Goal: Task Accomplishment & Management: Manage account settings

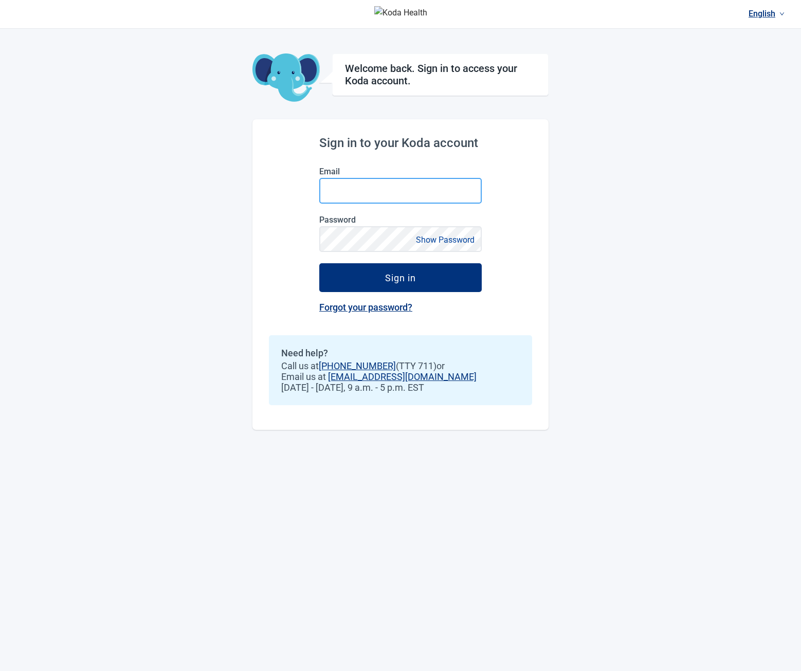
click at [371, 184] on input "Email" at bounding box center [400, 191] width 163 height 26
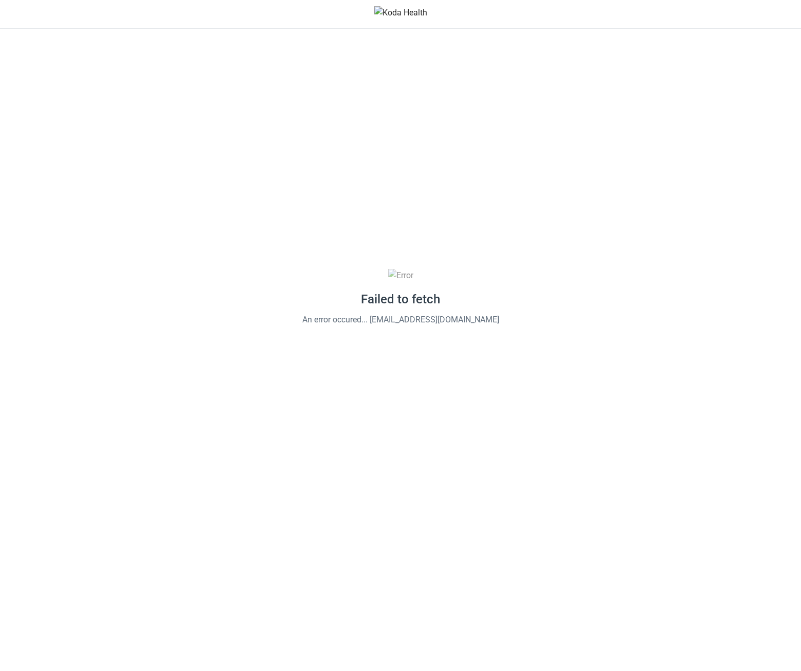
click at [120, 57] on div "Failed to fetch An error occured... [EMAIL_ADDRESS][DOMAIN_NAME]" at bounding box center [400, 297] width 801 height 537
click at [217, 101] on div "Failed to fetch An error occured... [EMAIL_ADDRESS][DOMAIN_NAME]" at bounding box center [400, 297] width 801 height 537
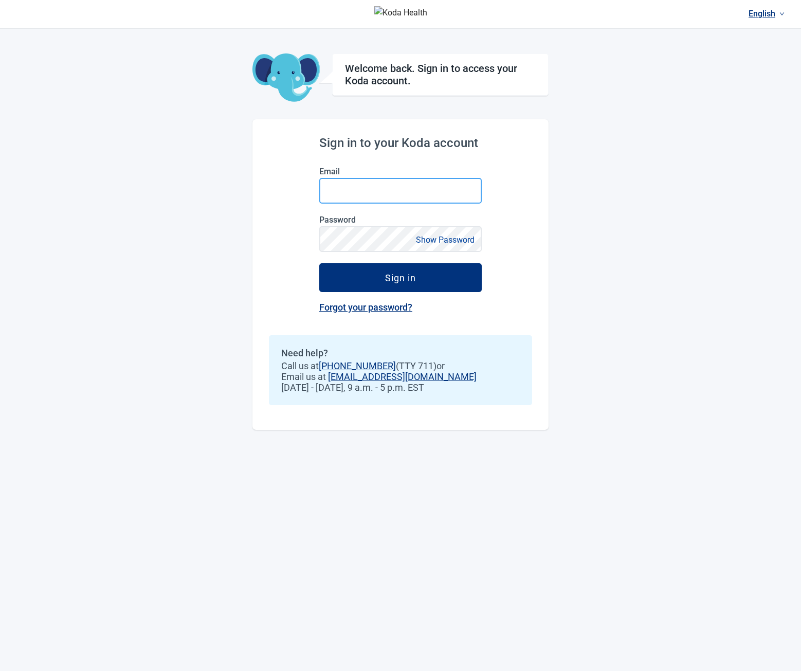
click at [334, 187] on input "Email" at bounding box center [400, 191] width 163 height 26
type input "**********"
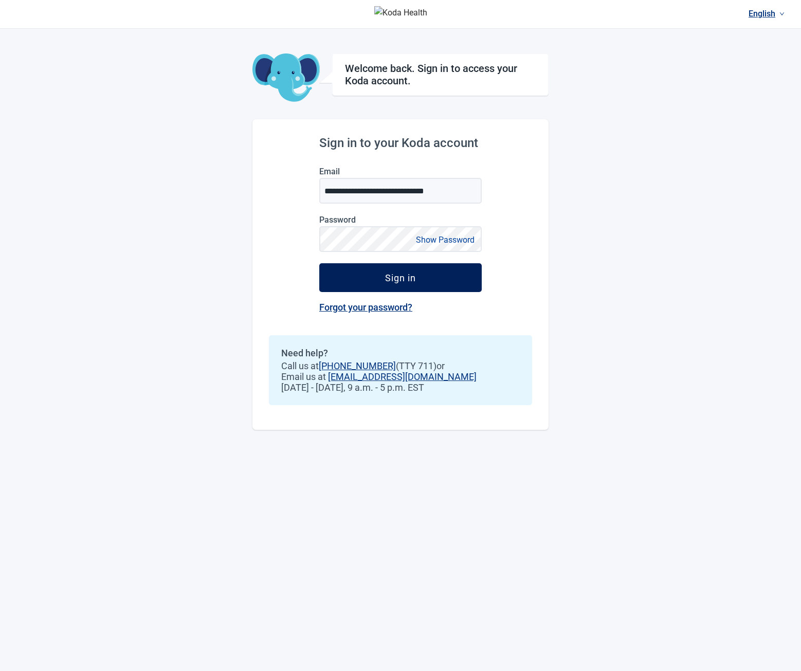
click at [389, 279] on div "Sign in" at bounding box center [400, 278] width 31 height 10
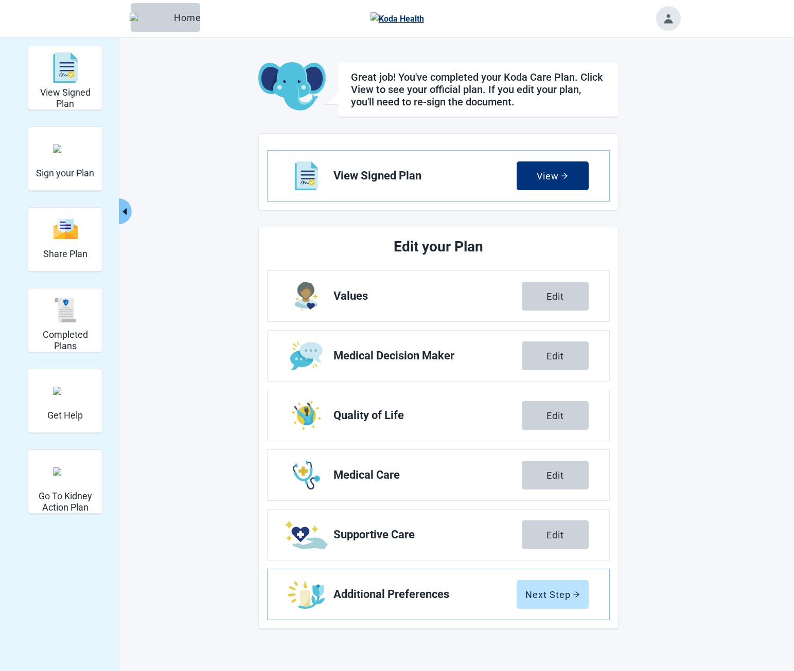
click at [671, 20] on button "Toggle account menu" at bounding box center [668, 18] width 25 height 25
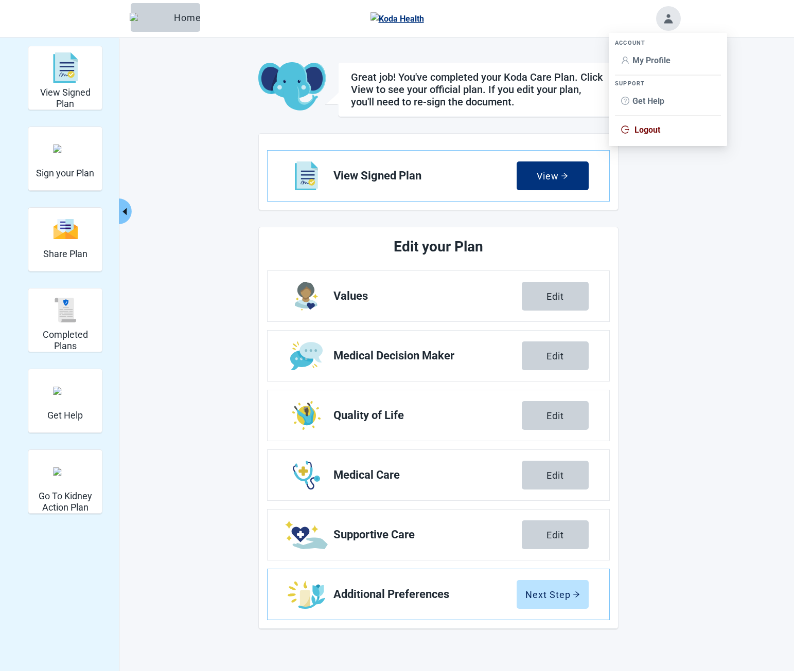
click at [643, 129] on span "Logout" at bounding box center [647, 130] width 26 height 10
